Goal: Task Accomplishment & Management: Manage account settings

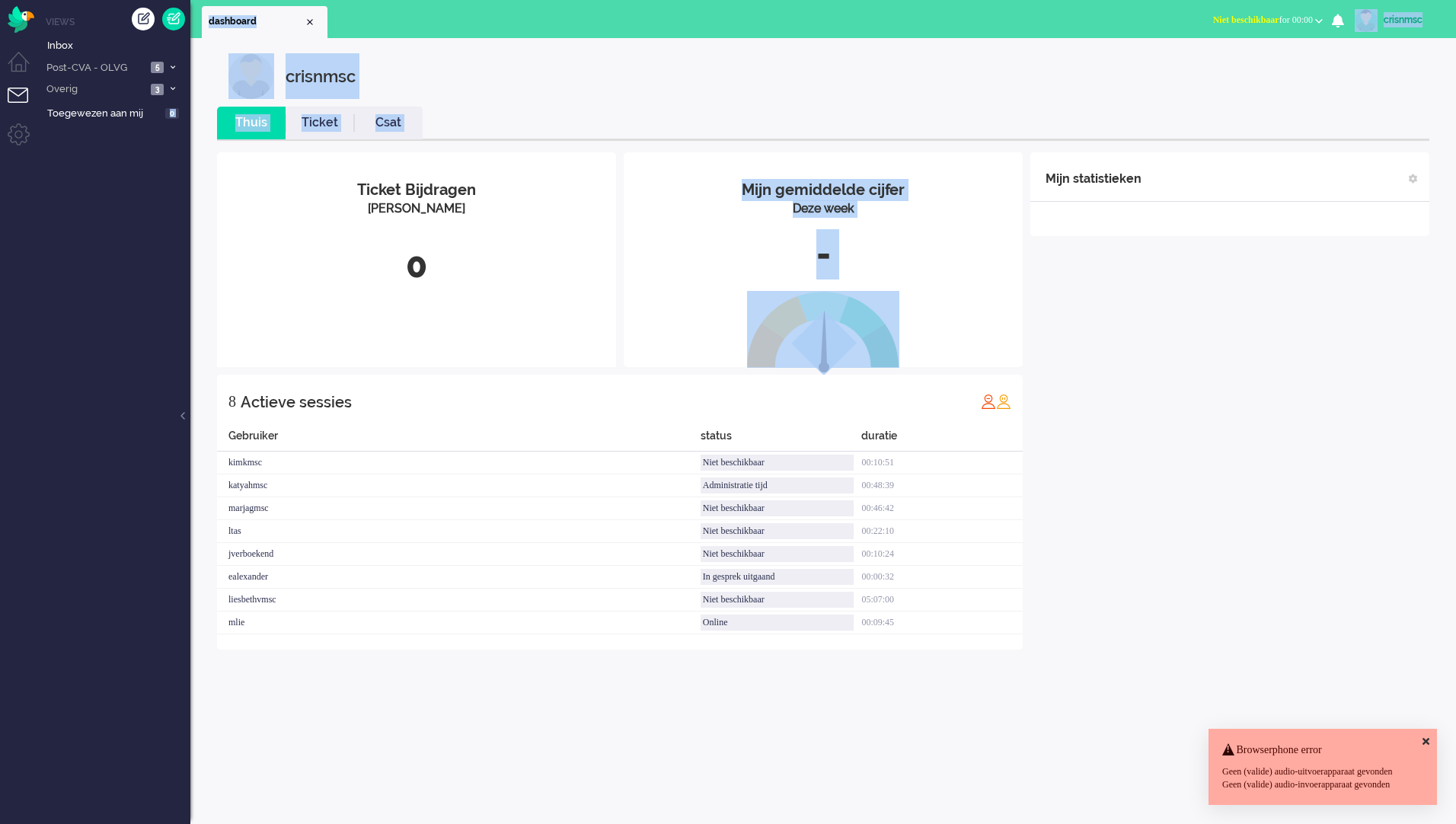
click at [148, 210] on div "Thuis Dashboard [GEOGRAPHIC_DATA] Volgen [GEOGRAPHIC_DATA] release_2.1.2 Views …" at bounding box center [728, 412] width 1456 height 824
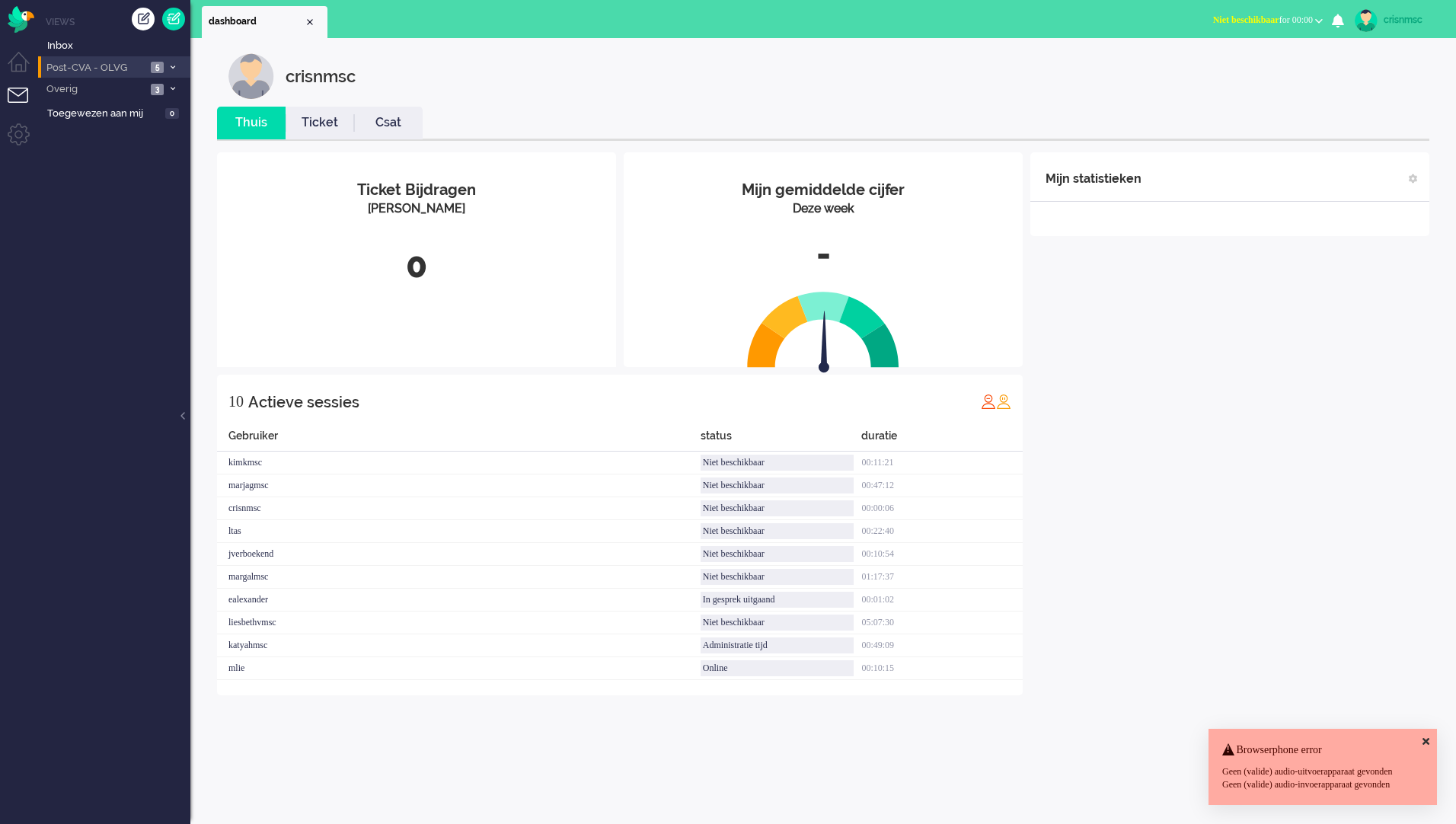
click at [169, 63] on span at bounding box center [172, 67] width 11 height 8
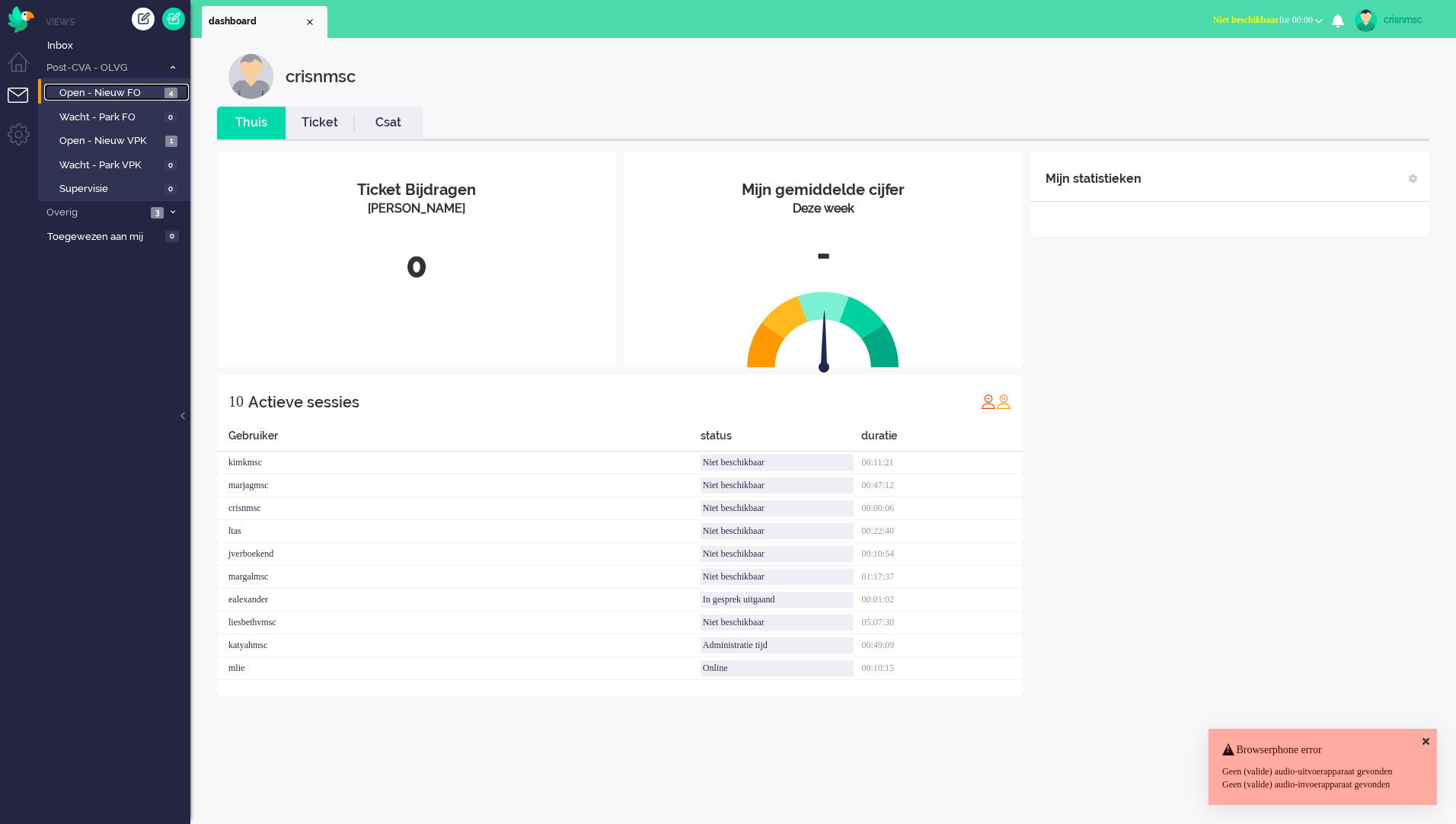
click at [170, 94] on span "4" at bounding box center [170, 93] width 13 height 11
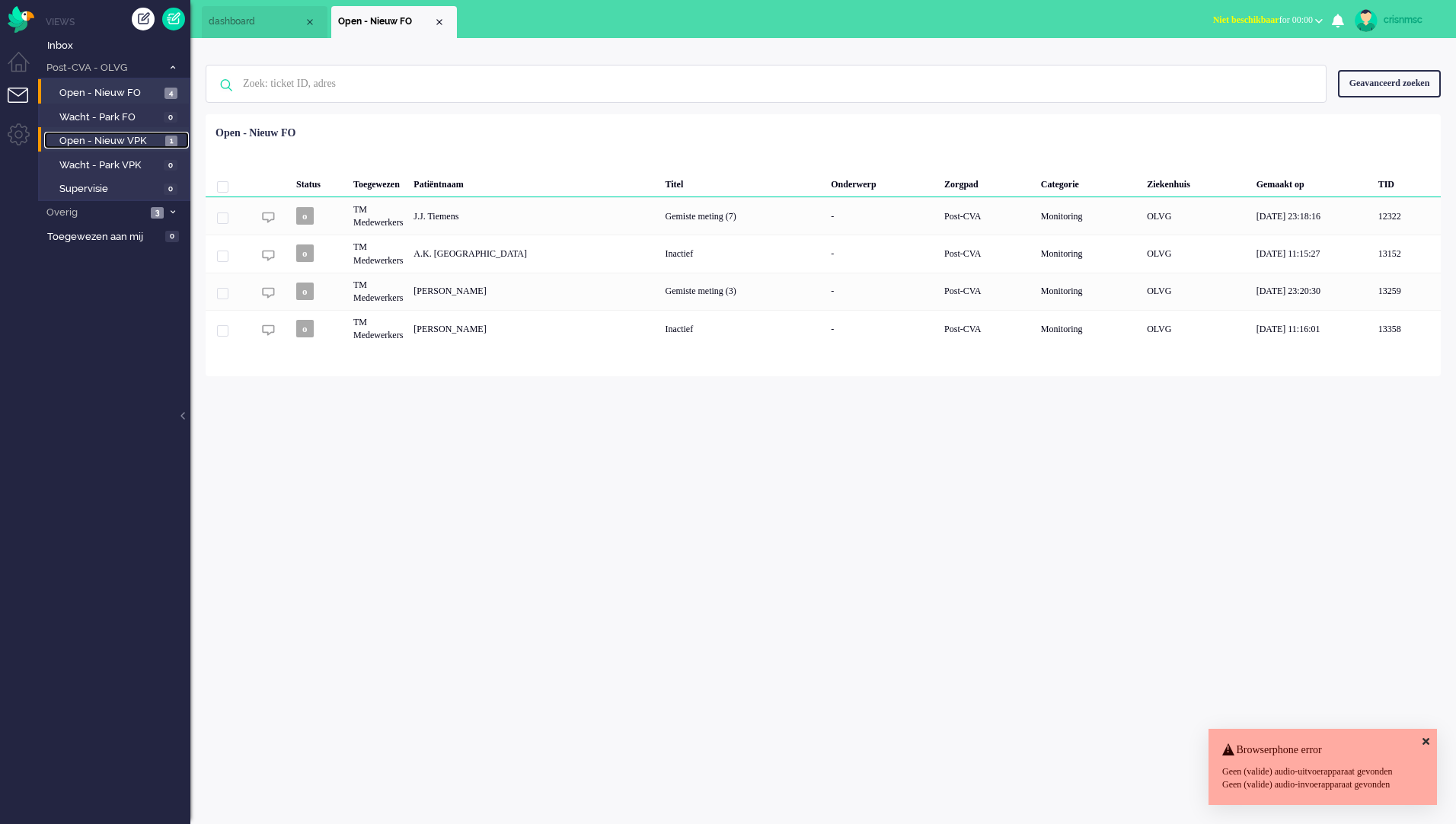
click at [166, 142] on span "1" at bounding box center [170, 141] width 12 height 11
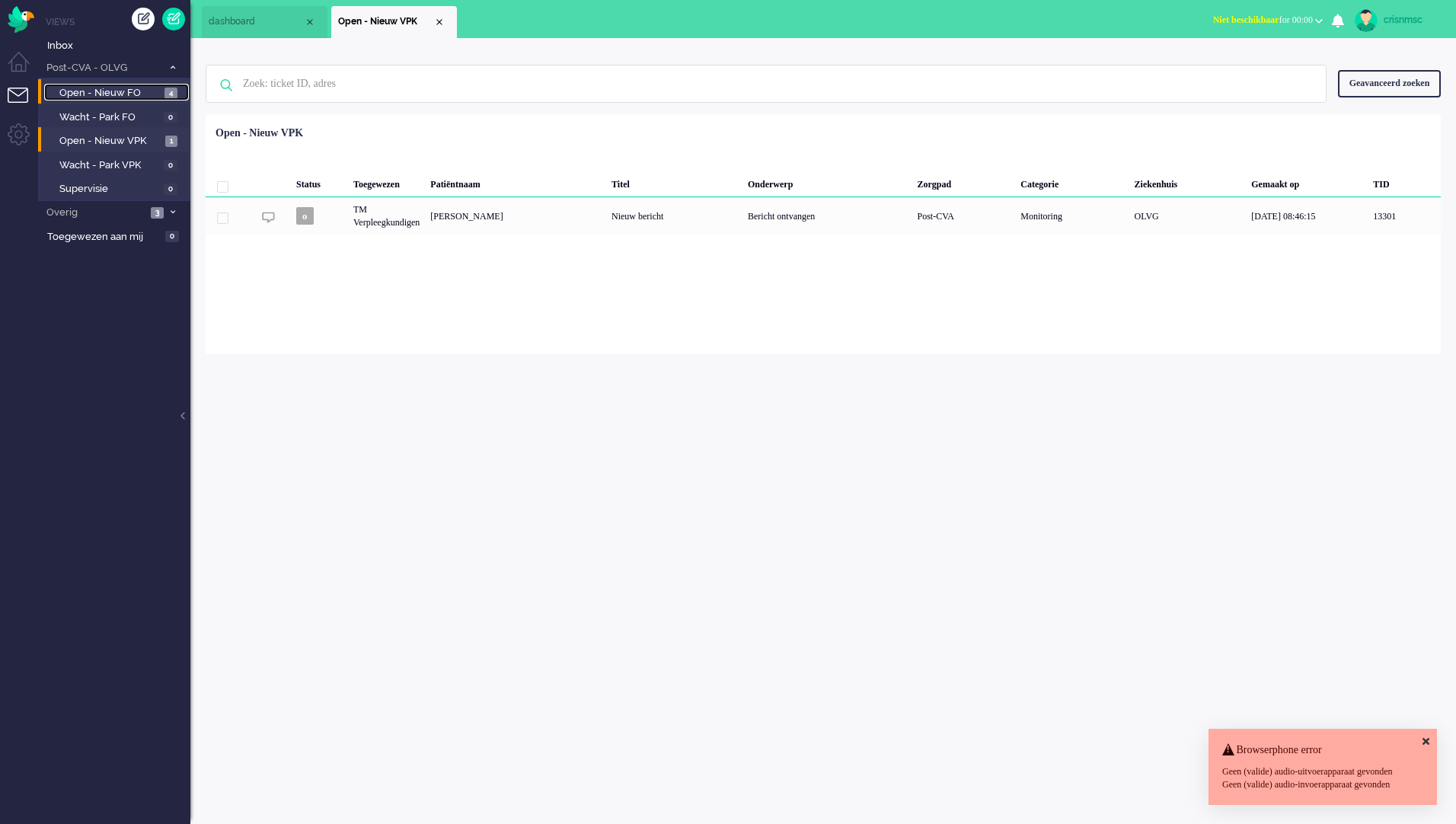
click at [166, 96] on span "4" at bounding box center [170, 93] width 13 height 11
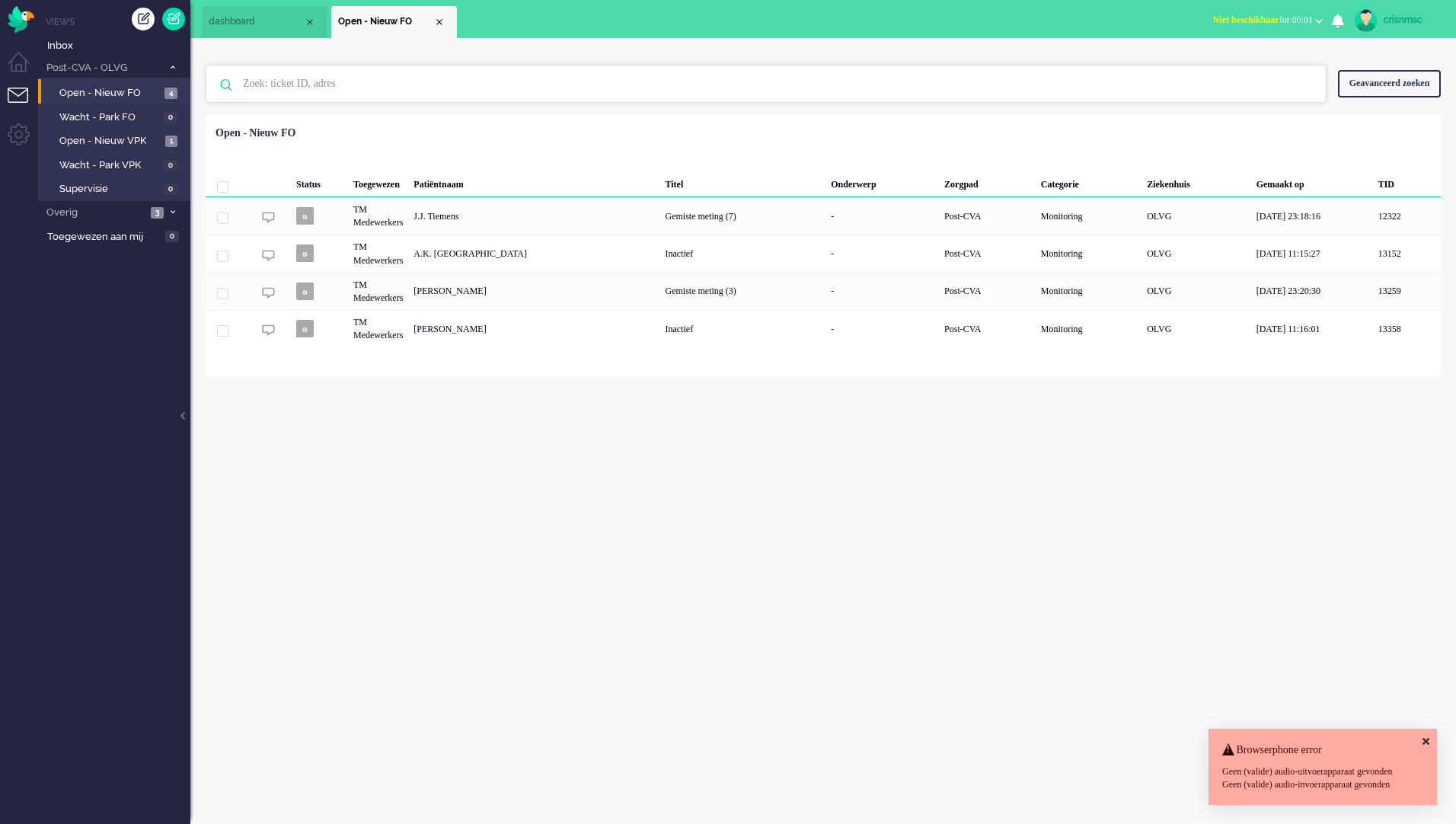
click at [357, 80] on input "text" at bounding box center [769, 83] width 1074 height 37
type input "13357"
click at [1407, 82] on div "Geavanceerd zoeken" at bounding box center [1389, 82] width 103 height 27
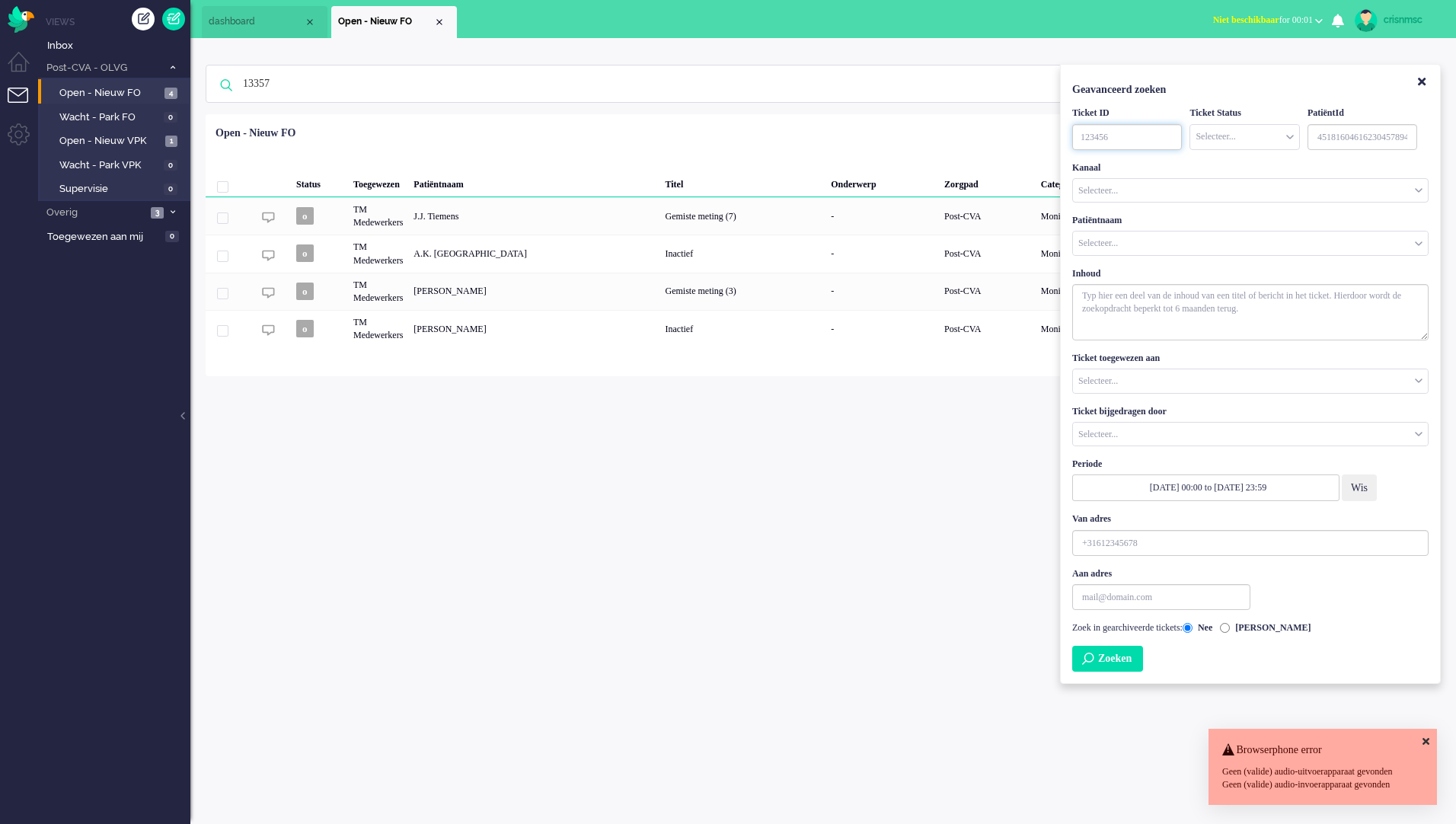
click at [1145, 141] on input "TicketID" at bounding box center [1127, 137] width 110 height 26
click at [1115, 667] on button "Zoeken" at bounding box center [1107, 659] width 71 height 26
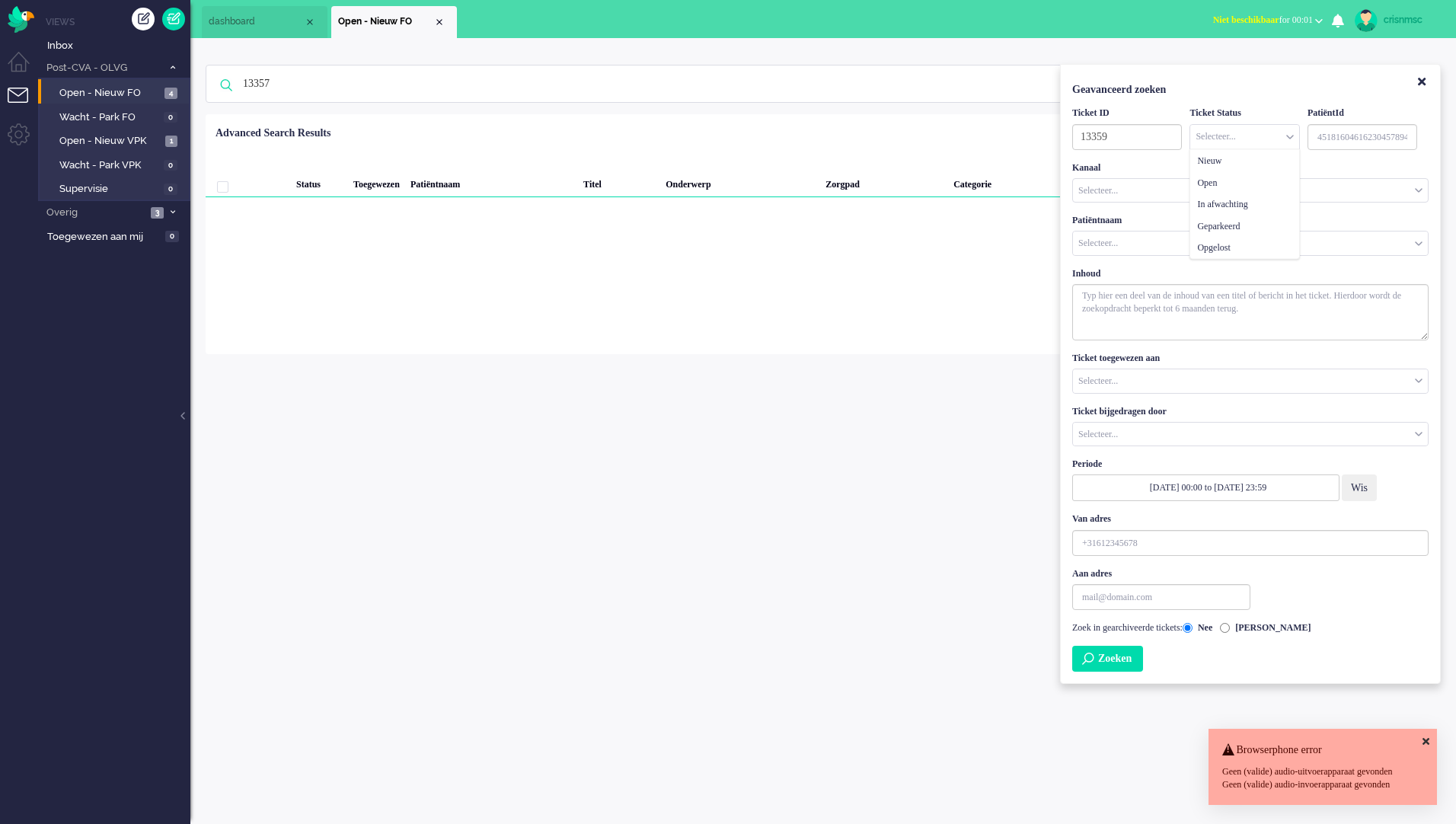
click at [1293, 137] on div "Selecteer..." at bounding box center [1244, 137] width 108 height 24
click at [1123, 138] on input "13359" at bounding box center [1127, 137] width 110 height 26
type input "1"
click at [1321, 138] on input "Customer ID" at bounding box center [1363, 137] width 110 height 26
click at [1161, 240] on input "Customer Name" at bounding box center [1250, 244] width 355 height 24
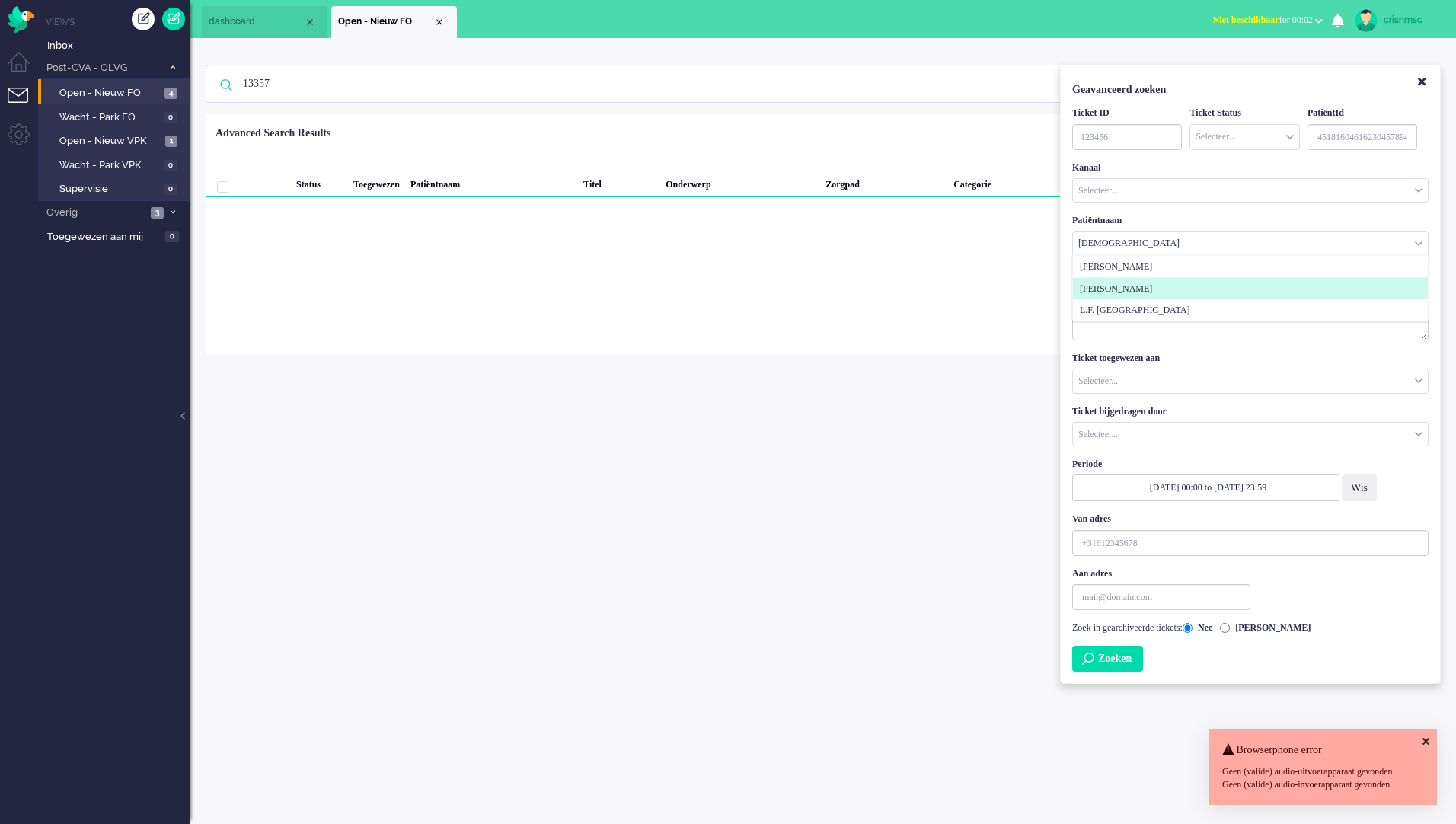
type input "[DEMOGRAPHIC_DATA]"
click at [1115, 287] on span "[PERSON_NAME]" at bounding box center [1115, 288] width 72 height 13
click at [1103, 657] on button "Zoeken" at bounding box center [1107, 659] width 71 height 26
click at [131, 137] on span "Open - Nieuw VPK" at bounding box center [110, 141] width 102 height 15
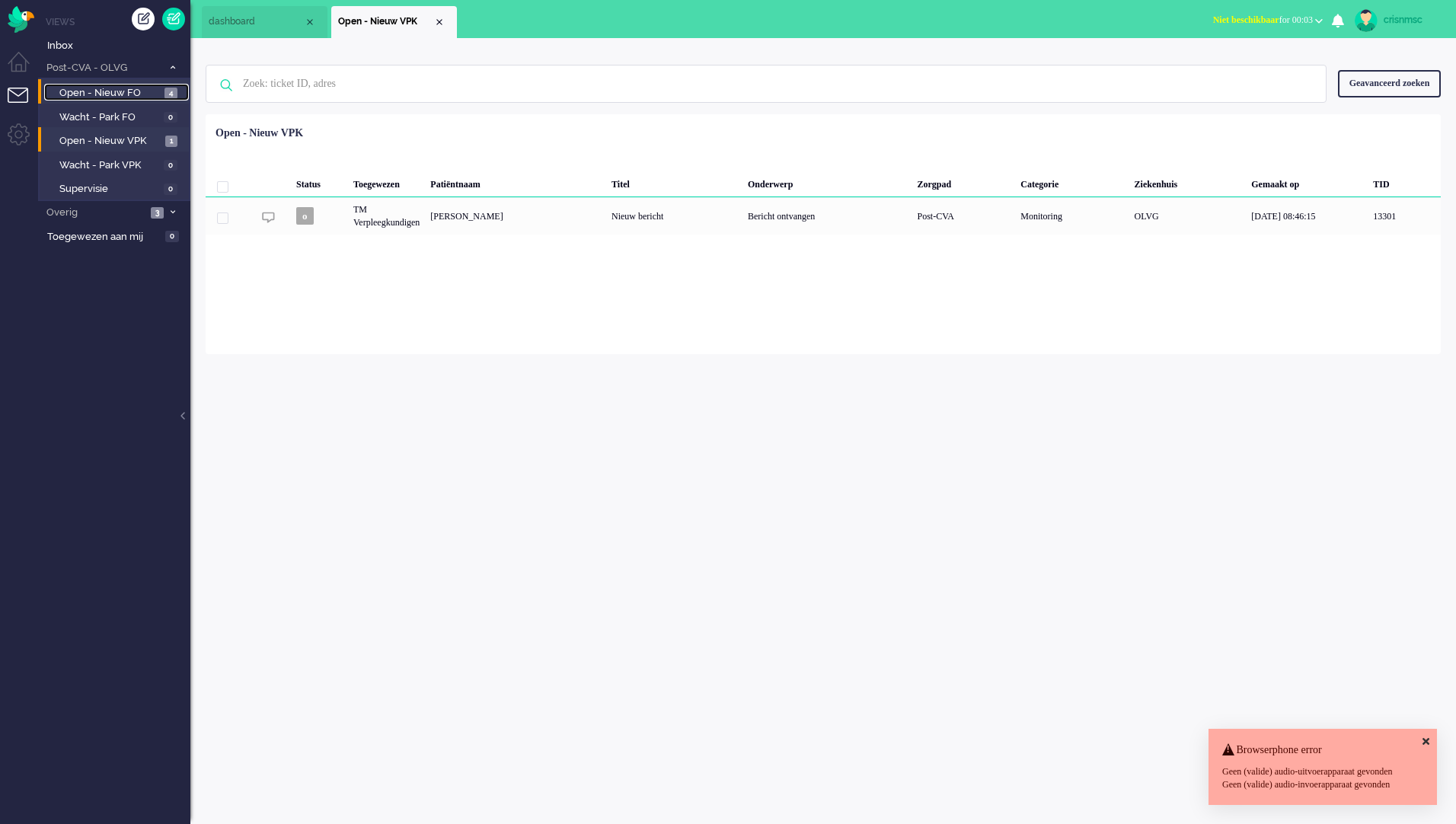
click at [169, 94] on span "4" at bounding box center [170, 93] width 13 height 11
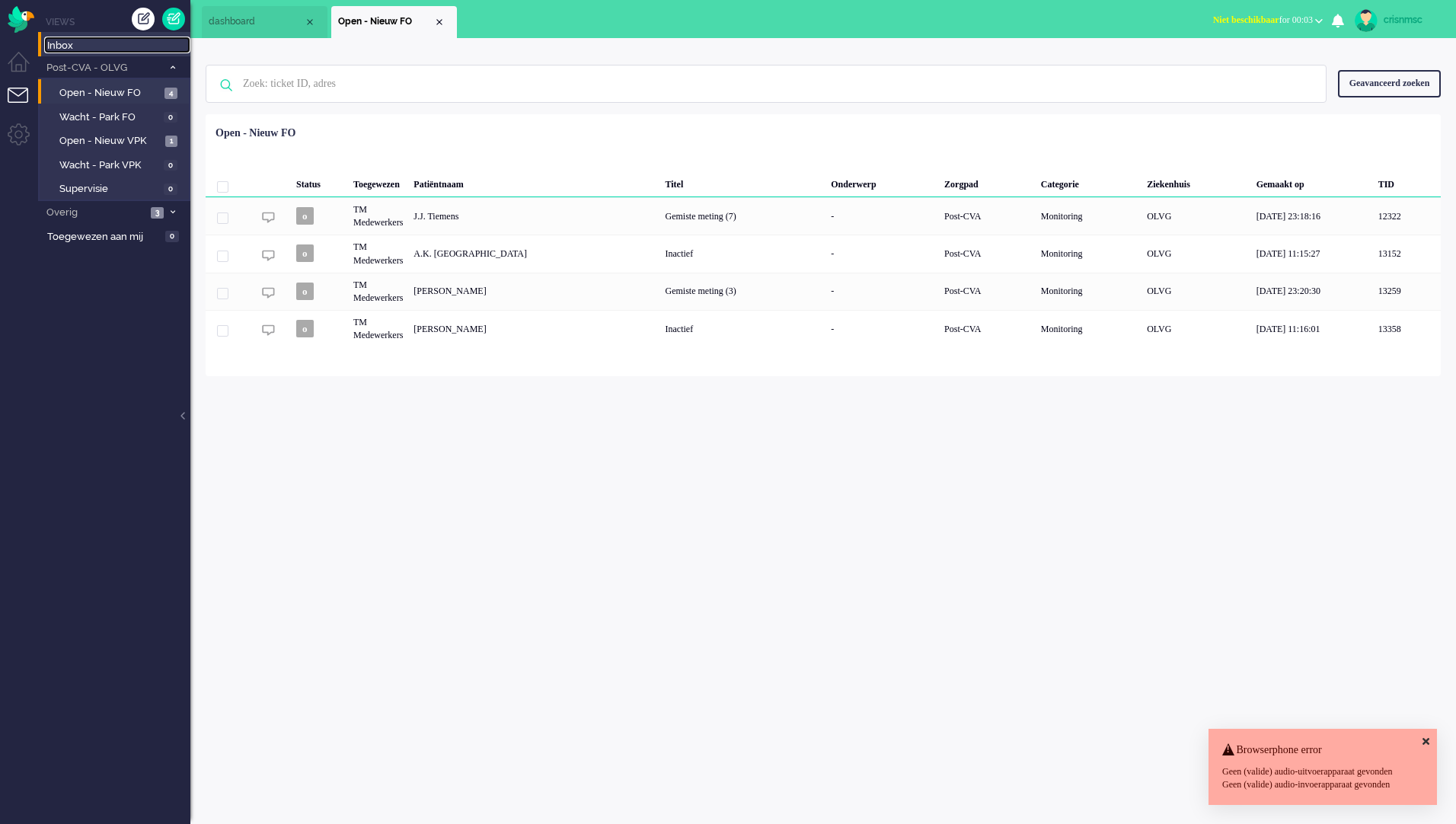
click at [57, 45] on span "Inbox" at bounding box center [119, 46] width 143 height 15
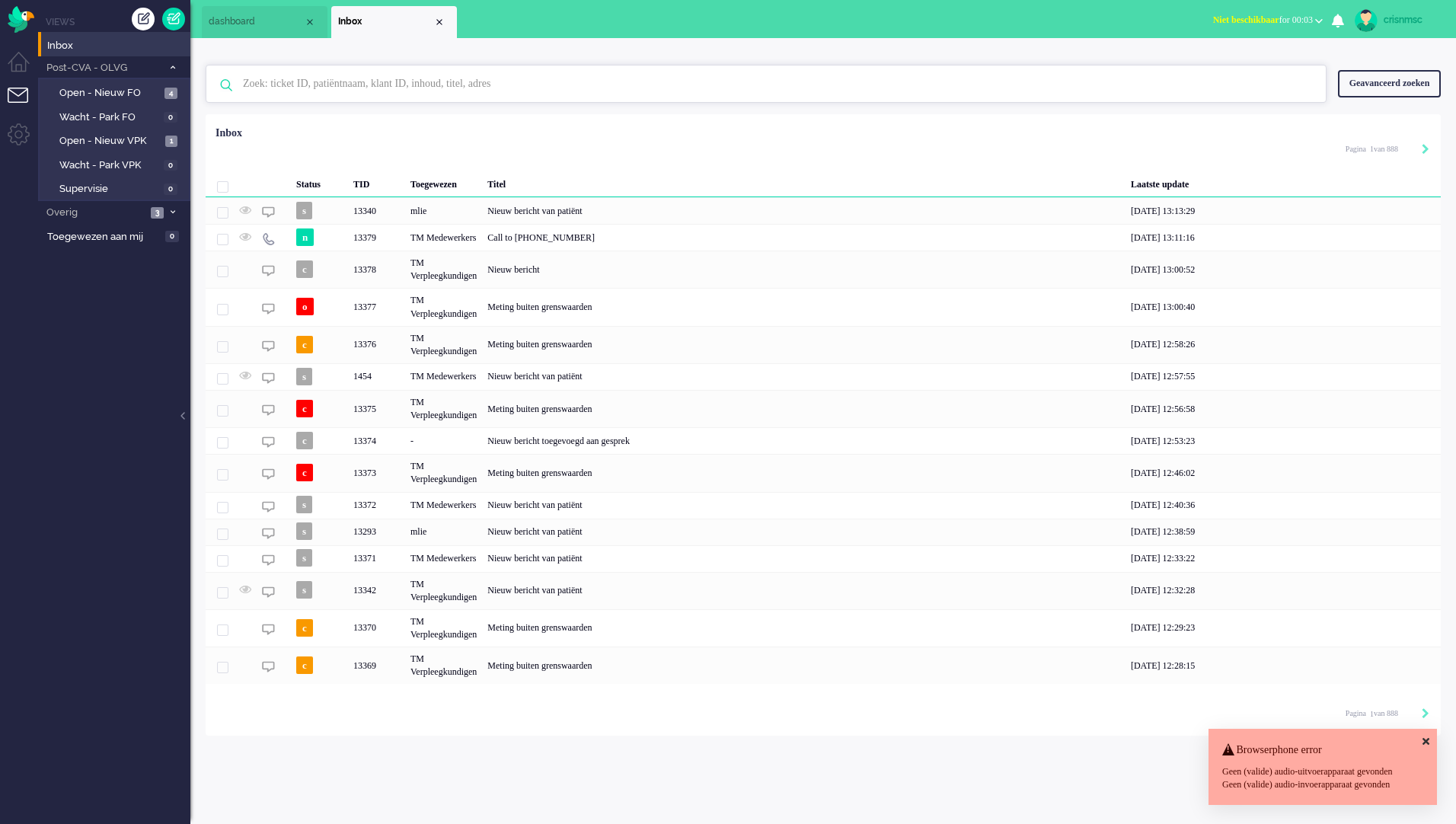
click at [338, 88] on input "text" at bounding box center [769, 83] width 1074 height 37
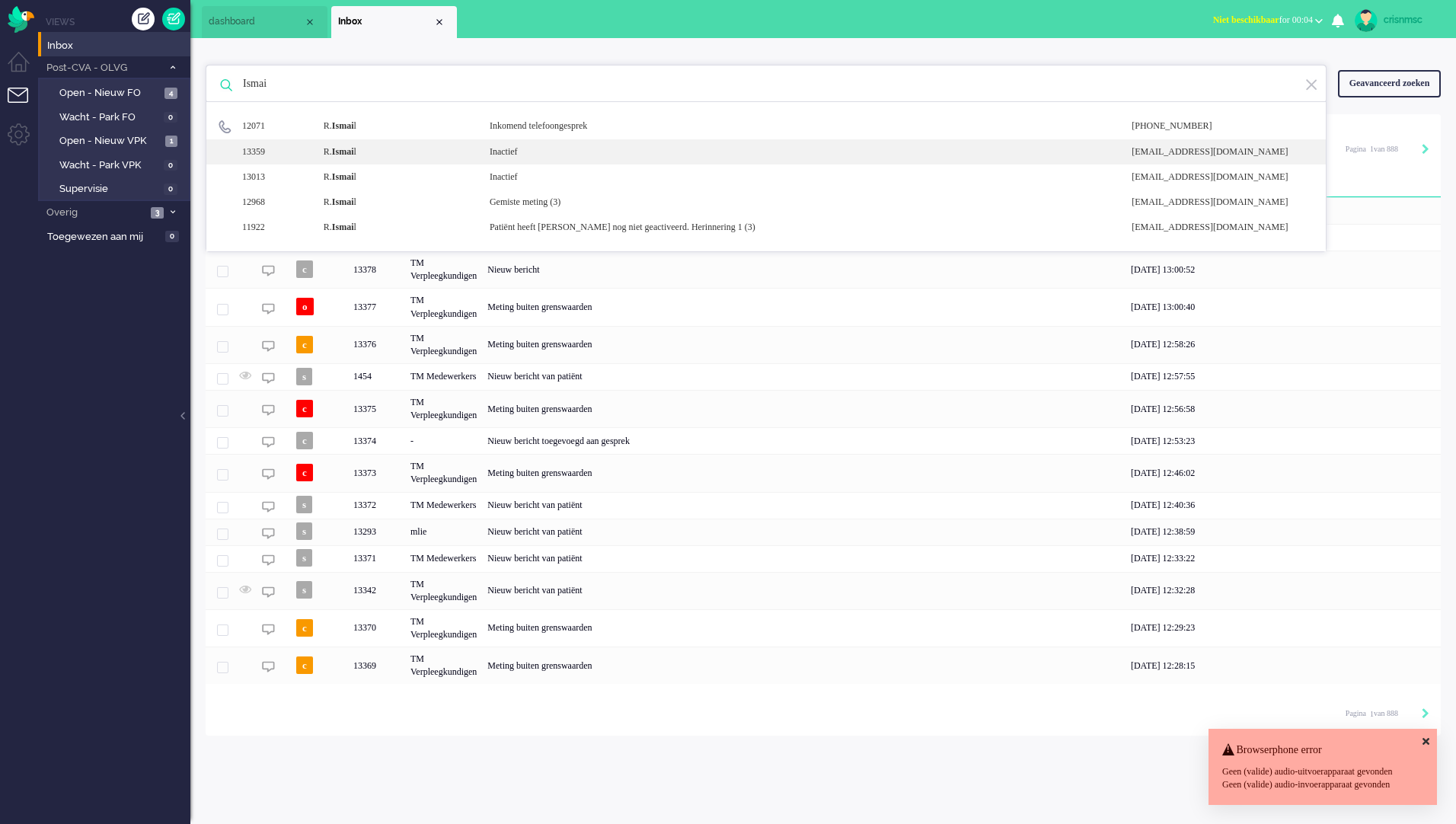
type input "Ismai"
click at [354, 152] on b "Ismai" at bounding box center [343, 152] width 22 height 11
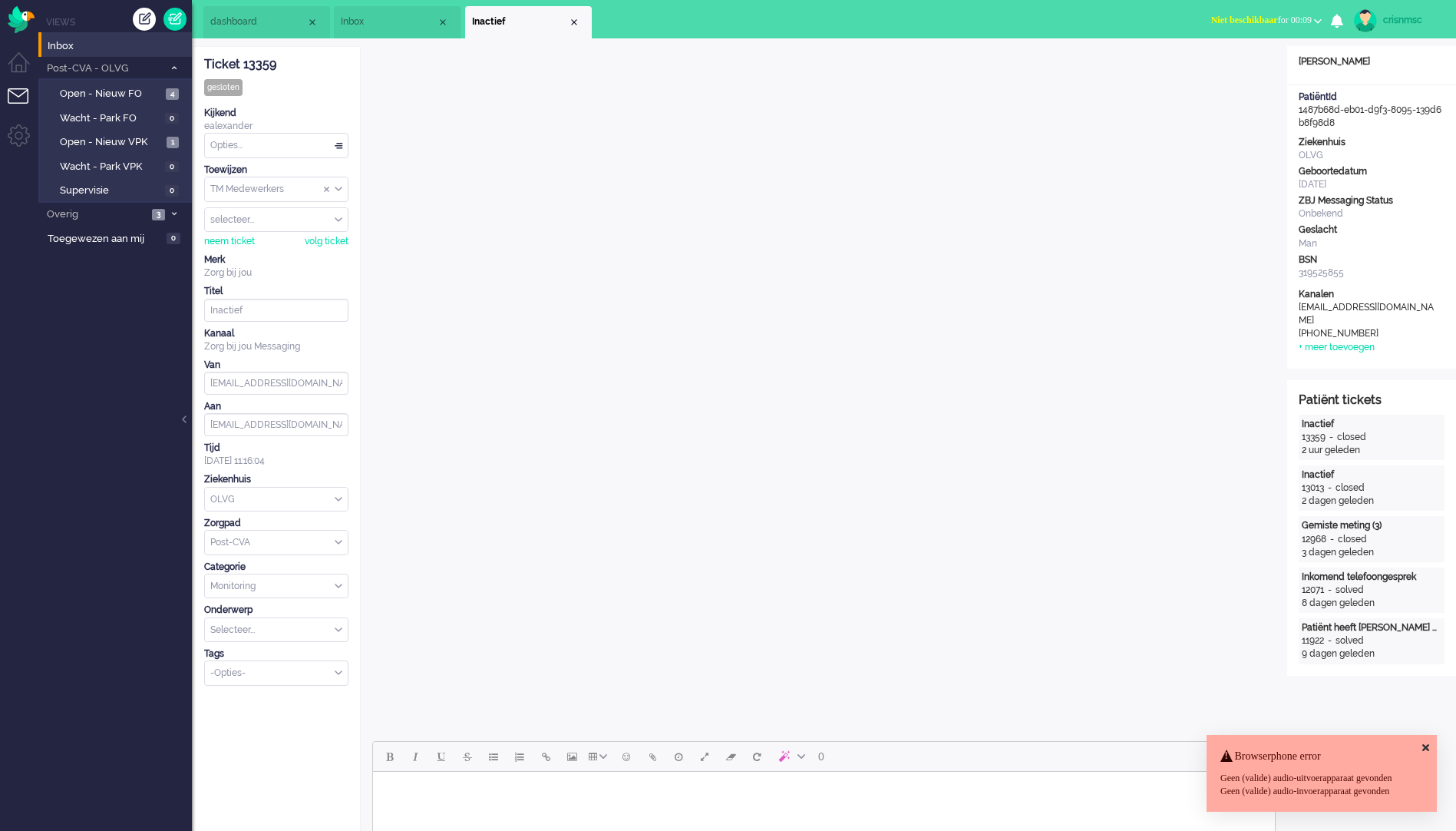
click at [572, 18] on div "Close tab" at bounding box center [574, 21] width 12 height 12
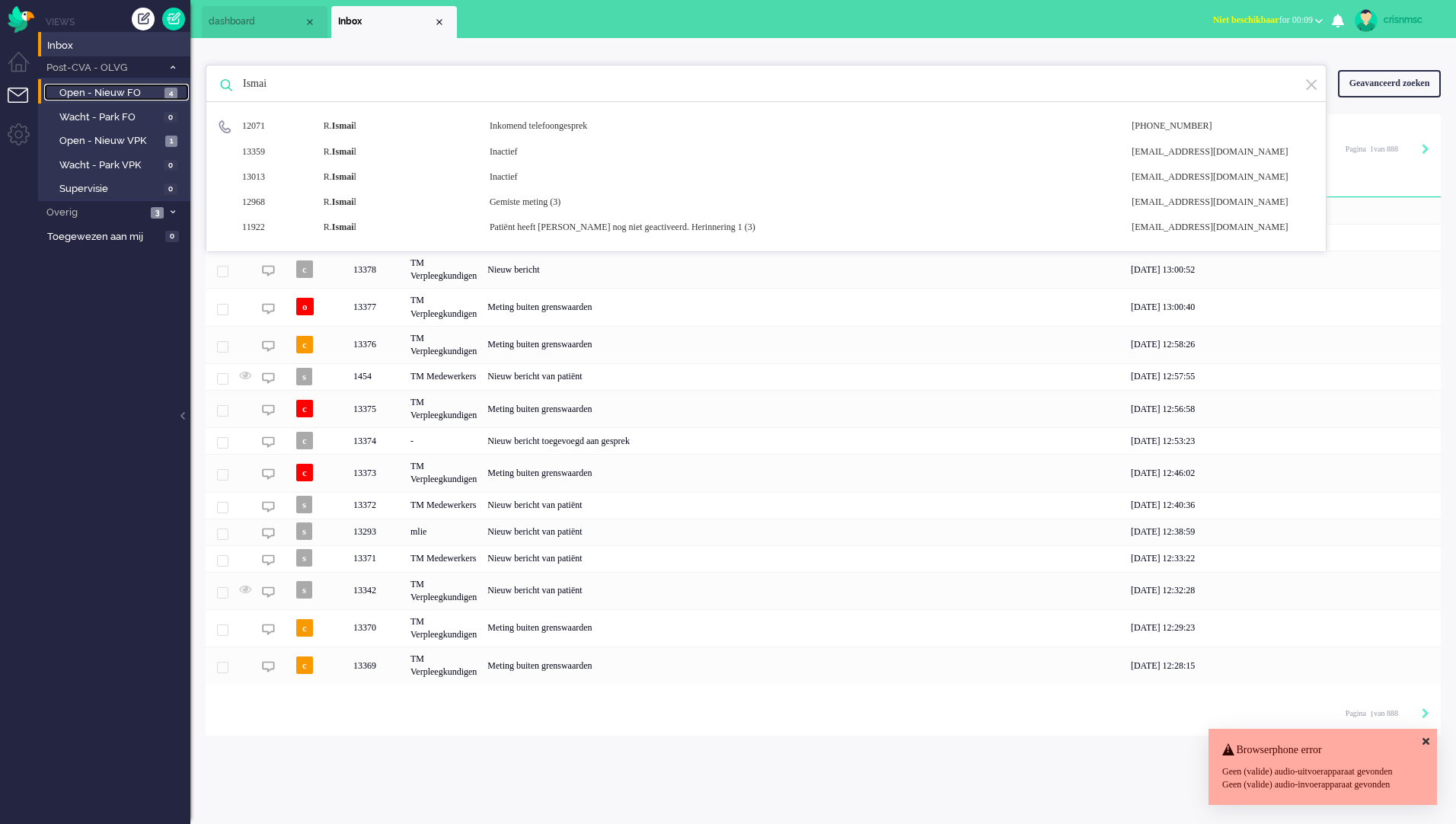
click at [170, 94] on span "4" at bounding box center [170, 93] width 13 height 11
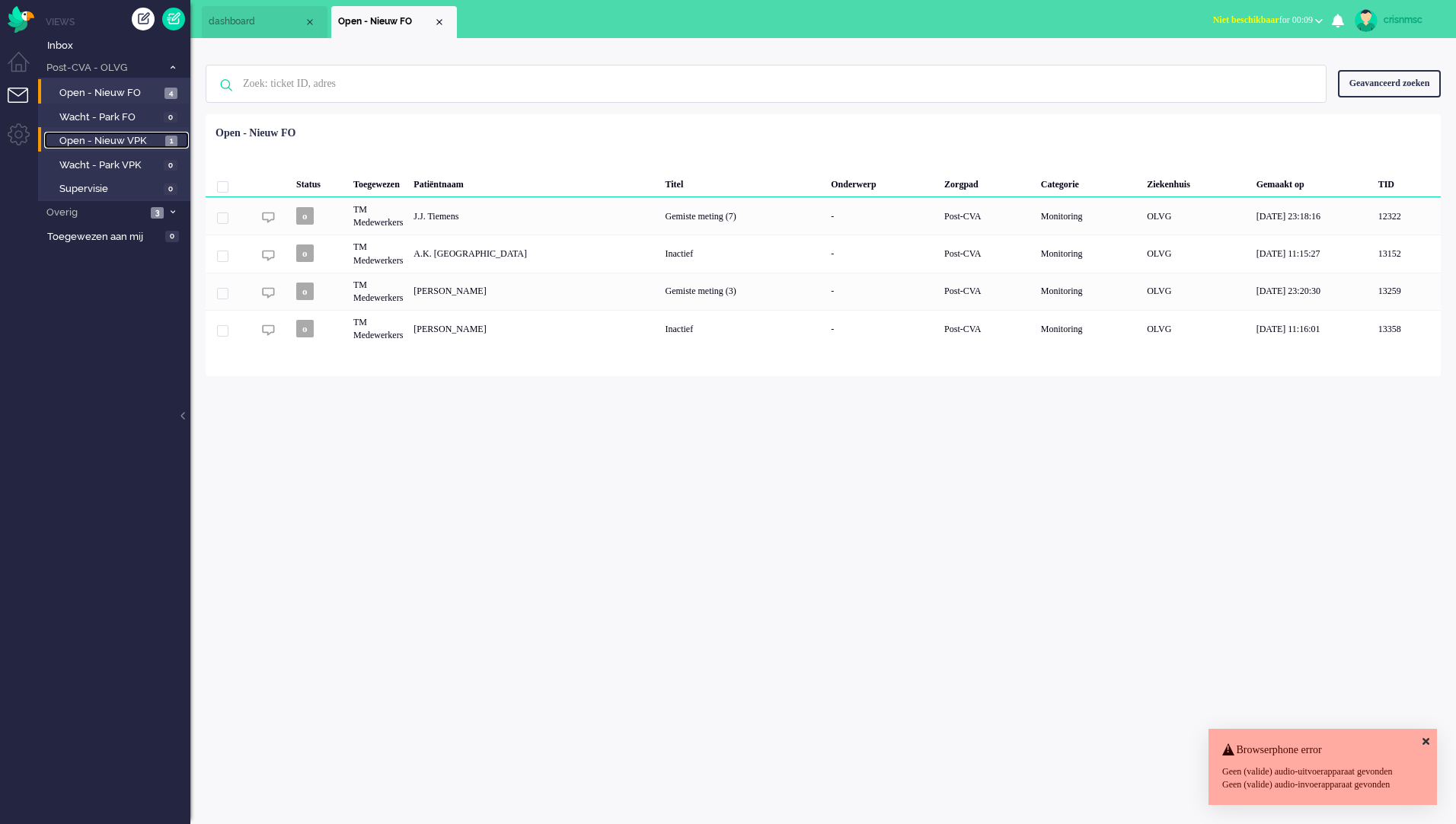
click at [169, 139] on span "1" at bounding box center [170, 141] width 12 height 11
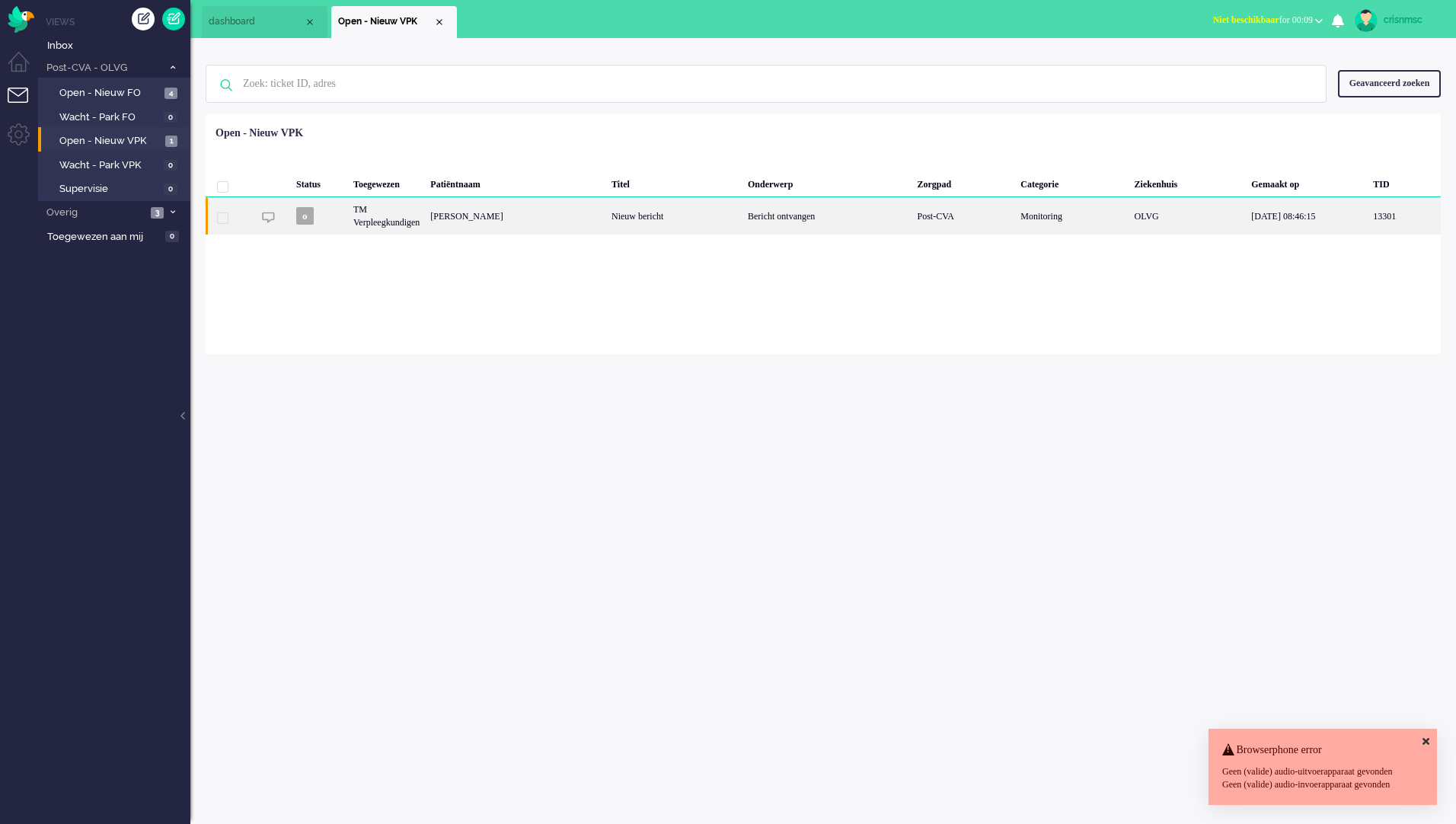
click at [464, 214] on div "[PERSON_NAME]" at bounding box center [516, 215] width 181 height 38
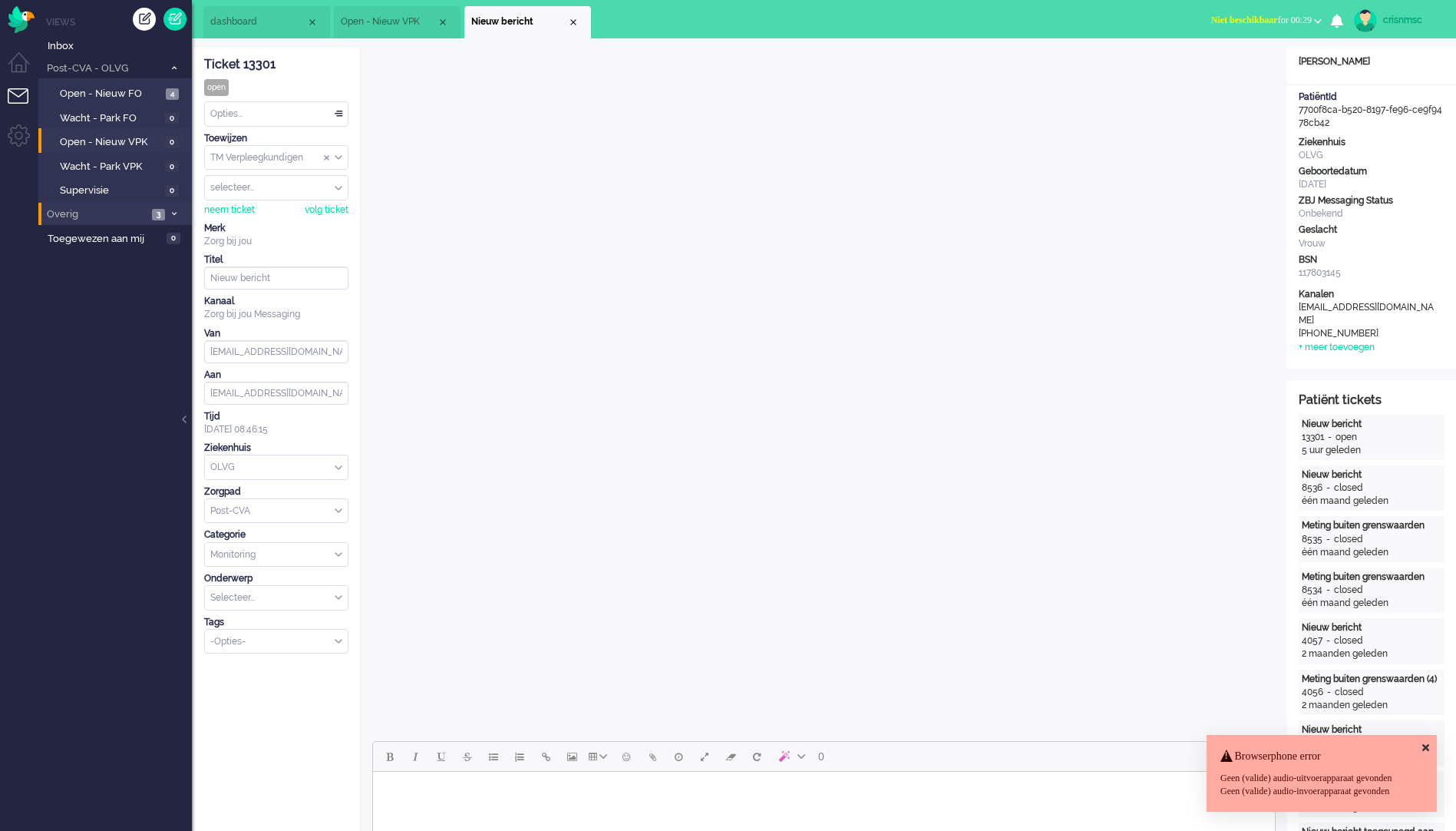
click at [175, 214] on icon at bounding box center [174, 214] width 5 height 6
click at [175, 215] on icon at bounding box center [174, 214] width 5 height 6
click at [130, 92] on span "Open - Nieuw FO" at bounding box center [111, 94] width 103 height 15
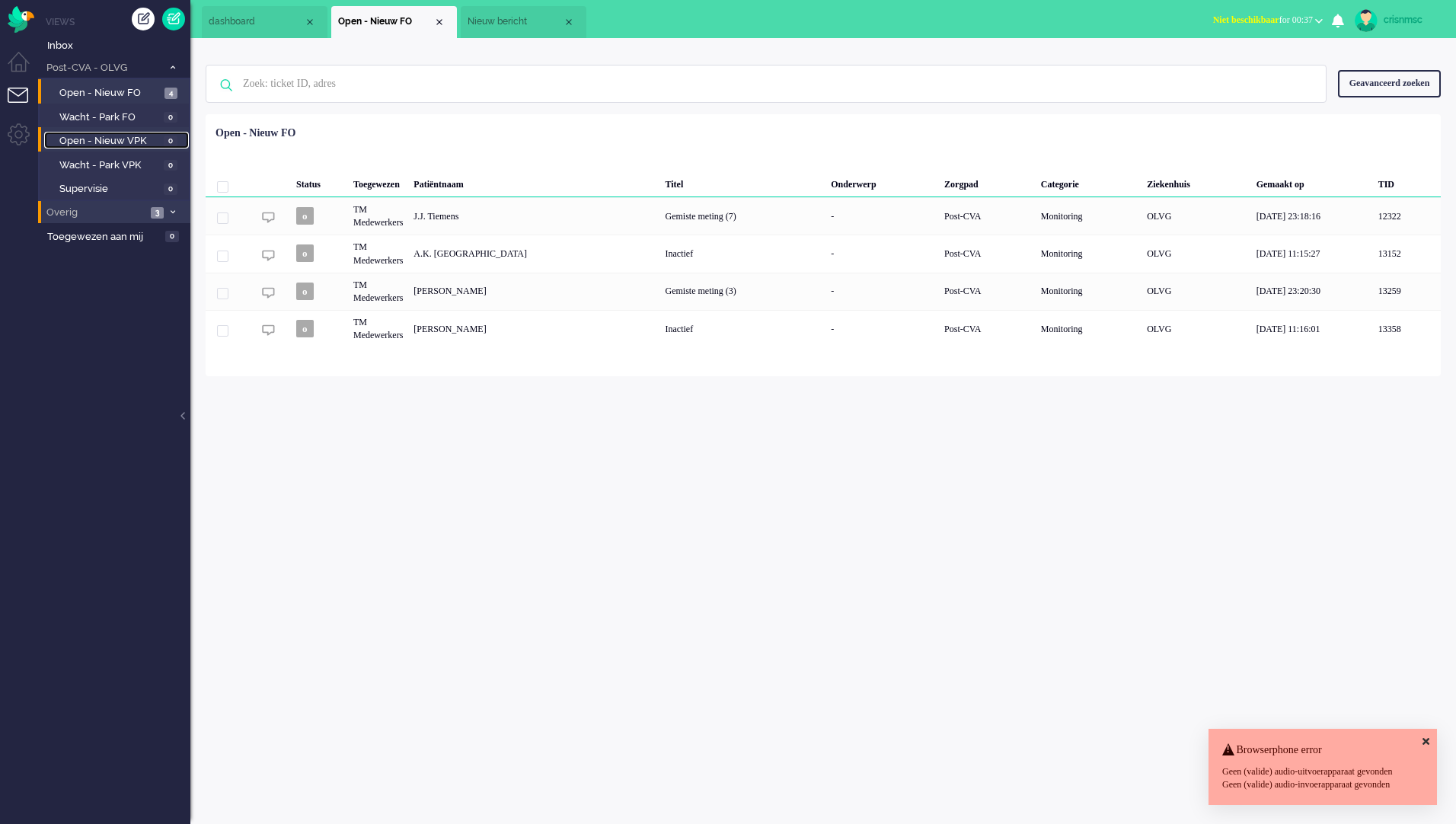
click at [115, 141] on span "Open - Nieuw VPK" at bounding box center [110, 141] width 101 height 15
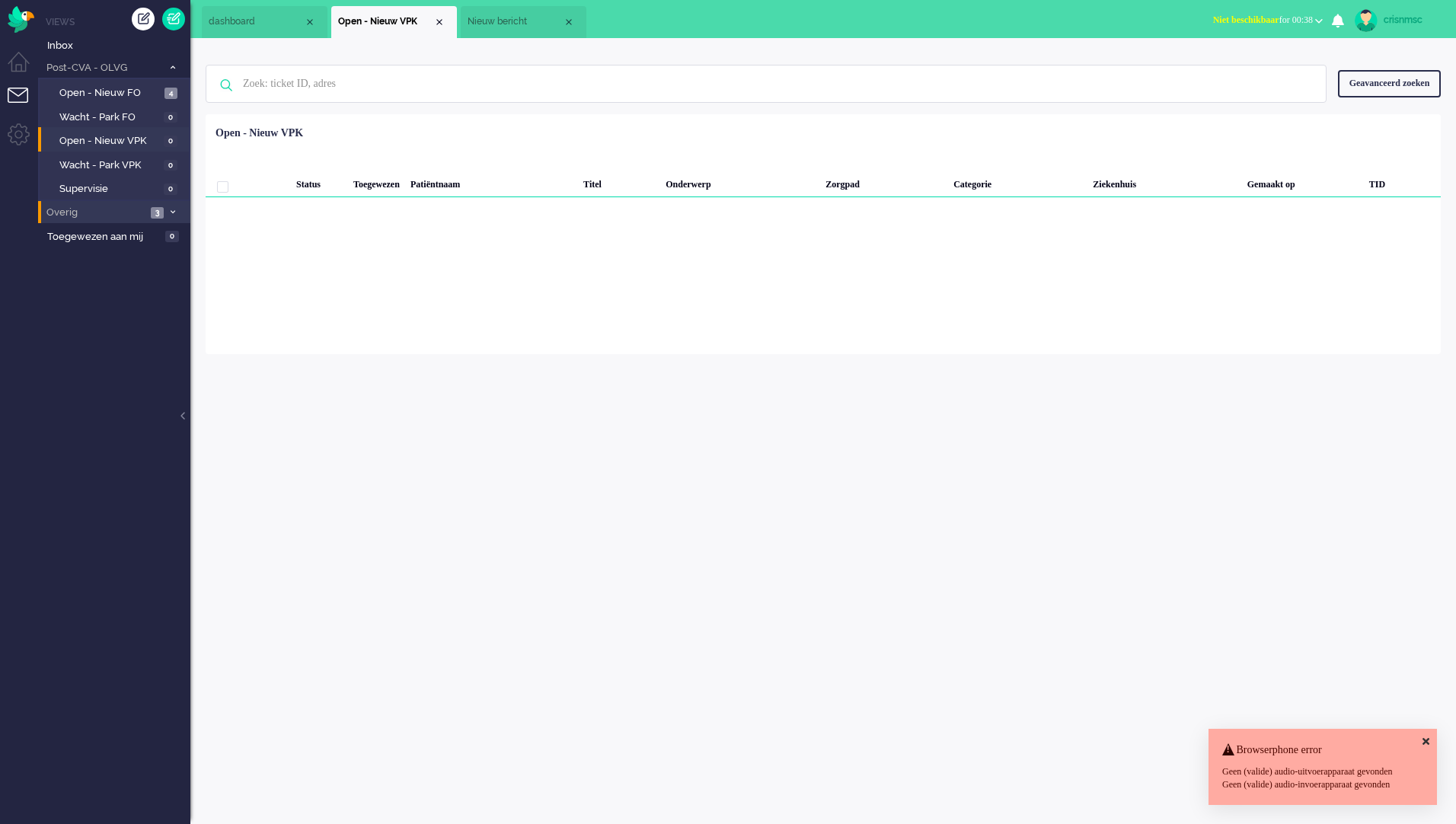
click at [173, 211] on icon at bounding box center [172, 212] width 5 height 5
click at [171, 97] on span "4" at bounding box center [170, 93] width 13 height 11
